Goal: Find specific page/section: Find specific page/section

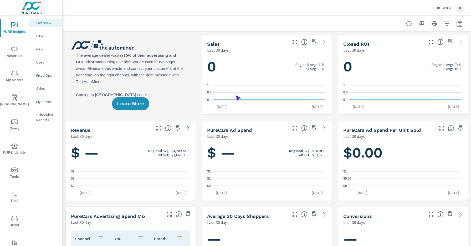
click at [13, 222] on span "Driver" at bounding box center [14, 221] width 25 height 13
